Goal: Communication & Community: Participate in discussion

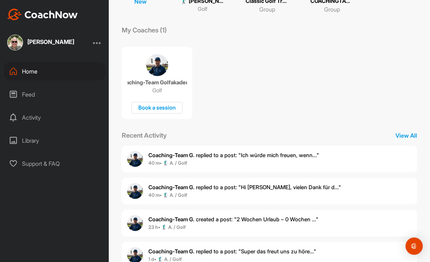
scroll to position [104, 0]
click at [279, 152] on span "Coaching-Team G. replied to a post : "Ich würde mich freuen, wenn..."" at bounding box center [233, 155] width 171 height 7
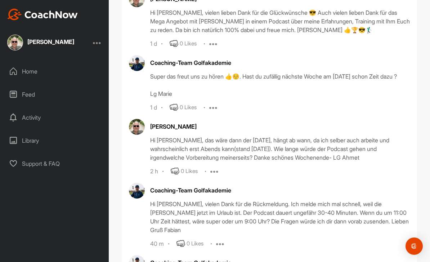
scroll to position [313, 0]
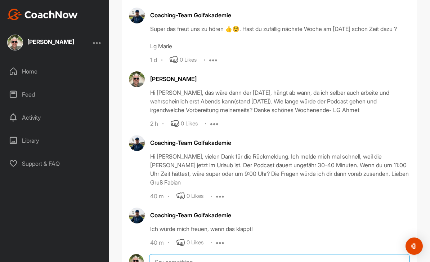
click at [190, 254] on textarea at bounding box center [279, 262] width 261 height 16
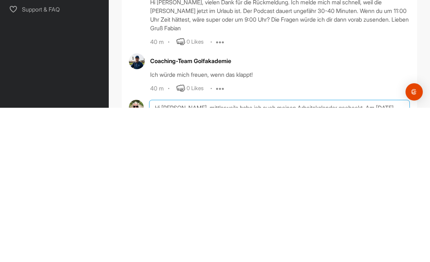
type textarea "Hi [PERSON_NAME], mittlerweile habe ich auch meinen Arbeitskalender gecheckt. A…"
click at [417, 242] on img "Open Intercom Messenger" at bounding box center [414, 246] width 9 height 9
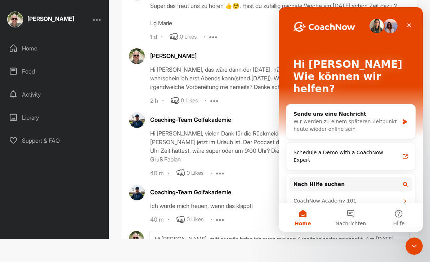
scroll to position [0, 0]
click at [344, 242] on textarea "Hi [PERSON_NAME], mittlerweile habe ich auch meinen Arbeitskalender gecheckt. A…" at bounding box center [279, 267] width 261 height 72
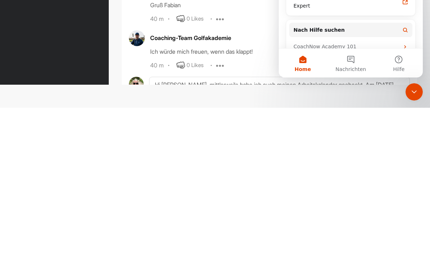
click at [417, 90] on icon "Intercom-Nachrichtendienst schließen" at bounding box center [414, 91] width 9 height 9
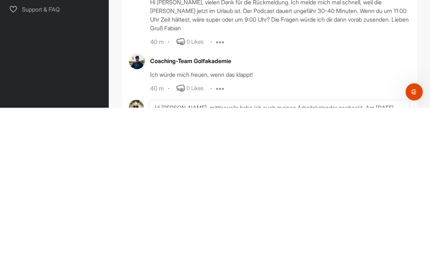
scroll to position [23, 0]
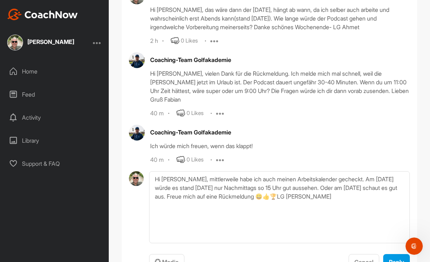
click at [392, 258] on span "Reply" at bounding box center [396, 261] width 15 height 7
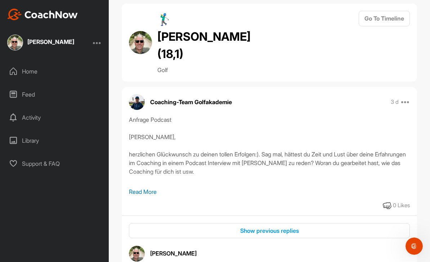
scroll to position [10, 0]
